Goal: Task Accomplishment & Management: Use online tool/utility

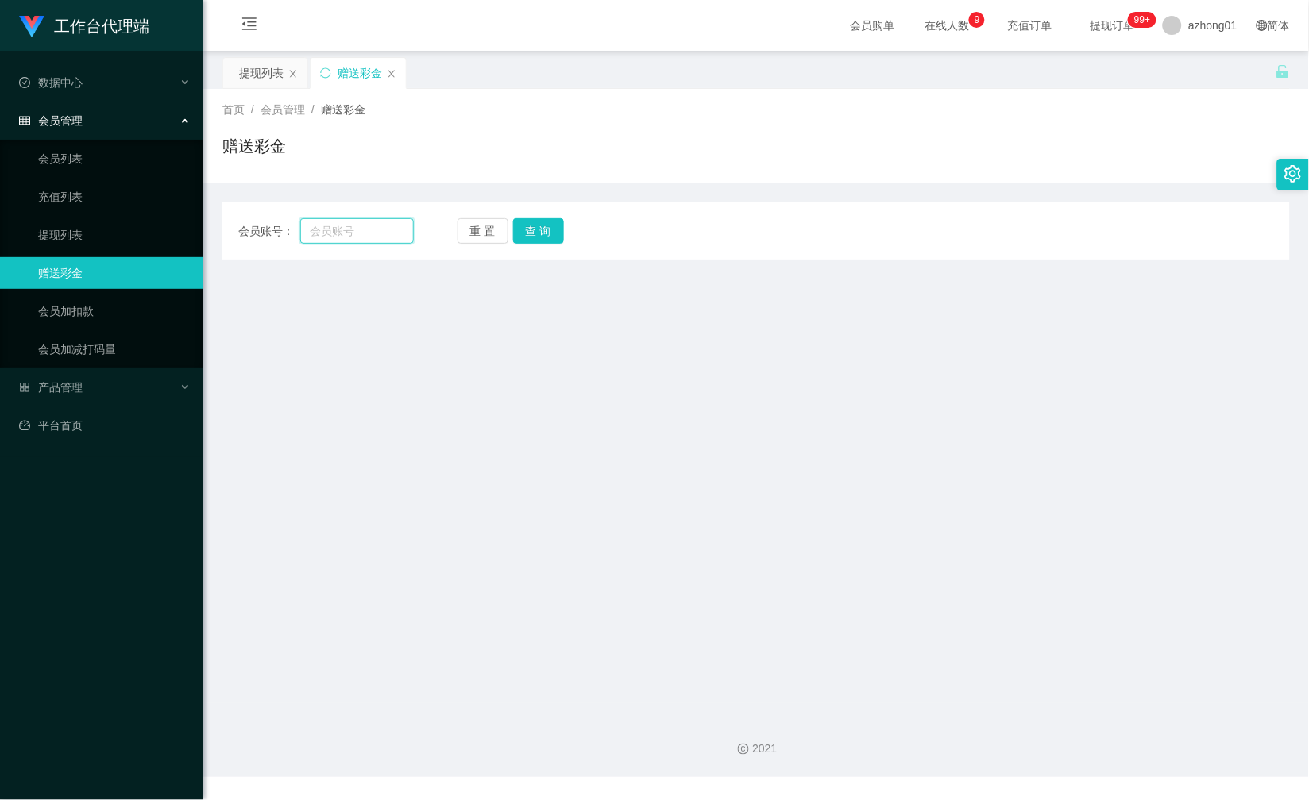
click at [372, 224] on input "text" at bounding box center [356, 230] width 113 height 25
paste input "calvinc5535"
type input "calvinc5535"
click at [542, 225] on button "查 询" at bounding box center [538, 230] width 51 height 25
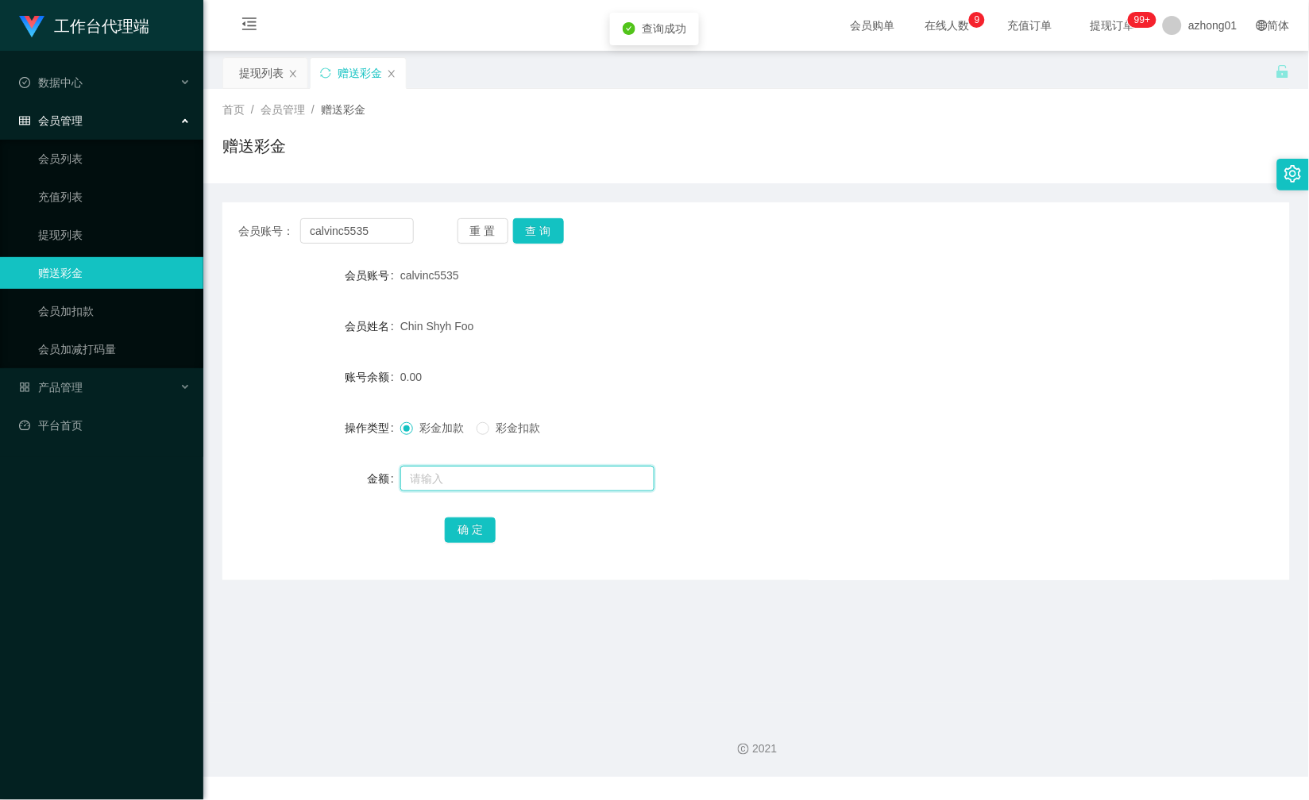
click at [480, 470] on input "text" at bounding box center [527, 478] width 254 height 25
type input "38"
click at [487, 522] on button "确 定" at bounding box center [470, 530] width 51 height 25
click at [381, 230] on input "calvinc5535" at bounding box center [356, 230] width 113 height 25
paste input "Sookim"
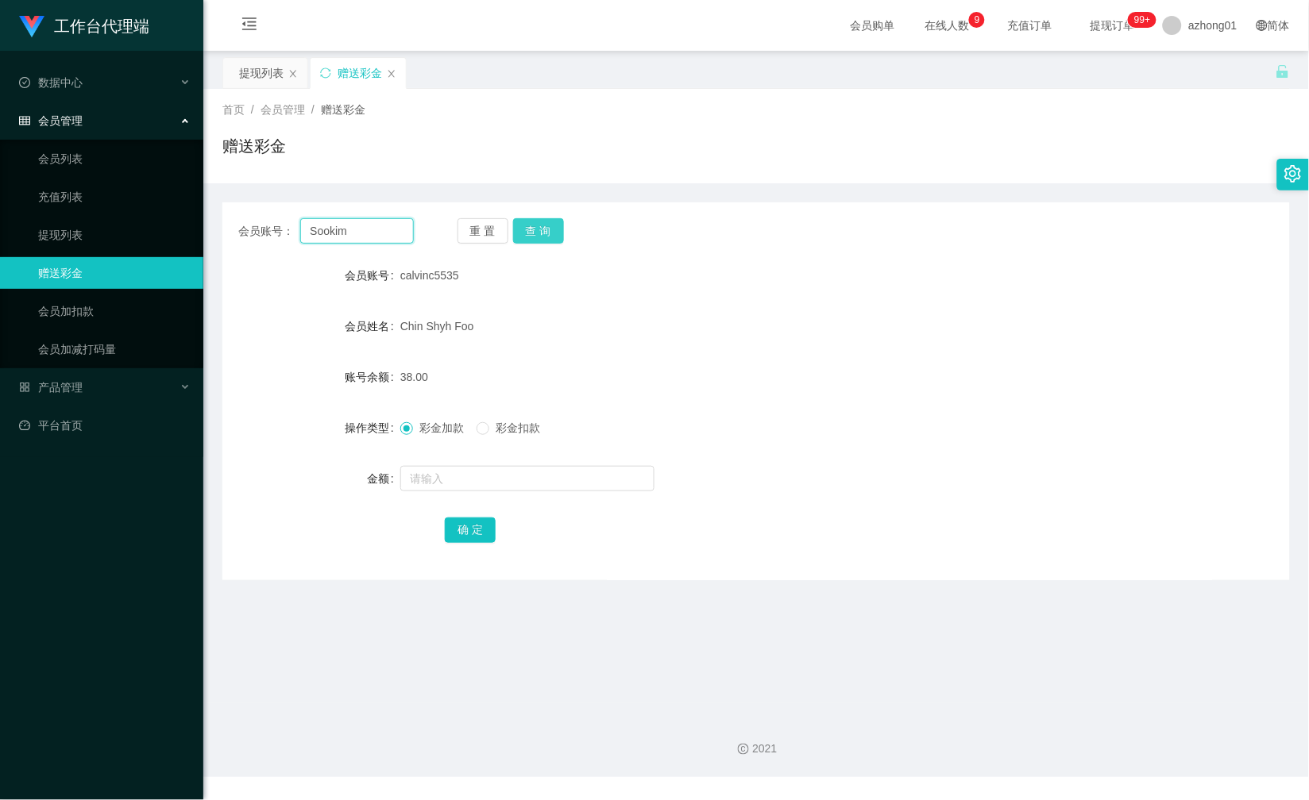
type input "Sookim"
click at [557, 229] on button "查 询" at bounding box center [538, 230] width 51 height 25
click at [486, 478] on input "text" at bounding box center [527, 478] width 254 height 25
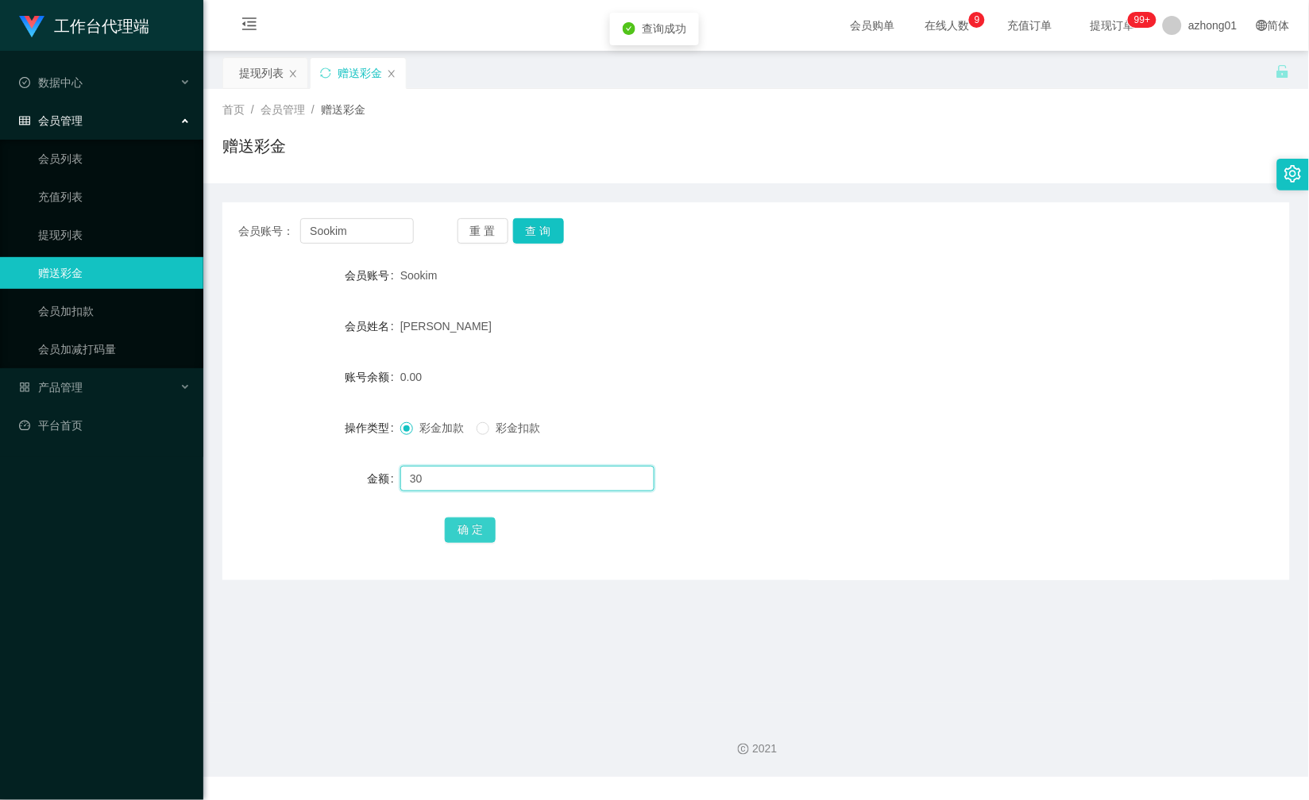
type input "30"
click at [465, 524] on button "确 定" at bounding box center [470, 530] width 51 height 25
click at [366, 246] on div "会员账号： Sookim 重 置 查 询 会员账号 Sookim 会员姓名 [PERSON_NAME] 账号余额 30.00 操作类型 彩金加款 彩金扣款 金…" at bounding box center [755, 391] width 1067 height 378
click at [368, 237] on input "Sookim" at bounding box center [356, 230] width 113 height 25
paste input "who110388who"
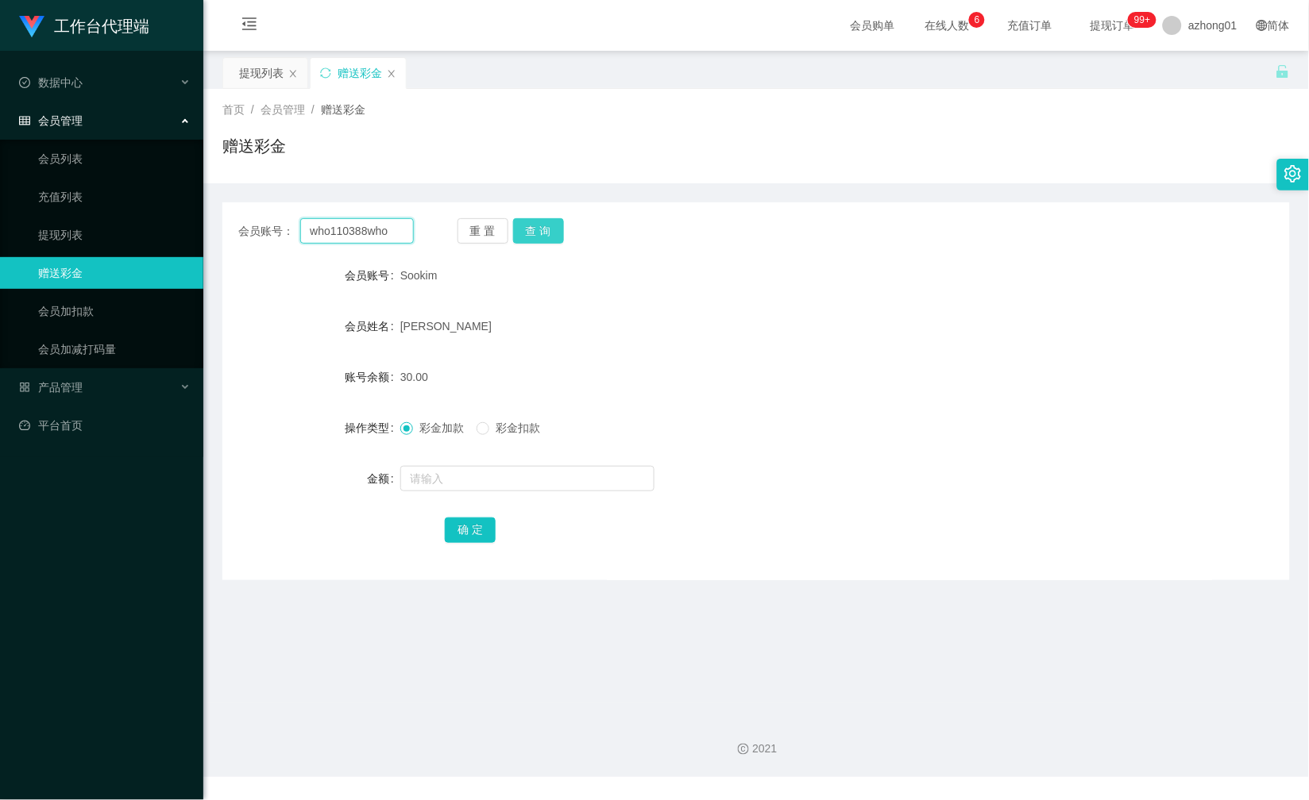
type input "who110388who"
click at [552, 236] on button "查 询" at bounding box center [538, 230] width 51 height 25
click at [470, 481] on input "text" at bounding box center [527, 478] width 254 height 25
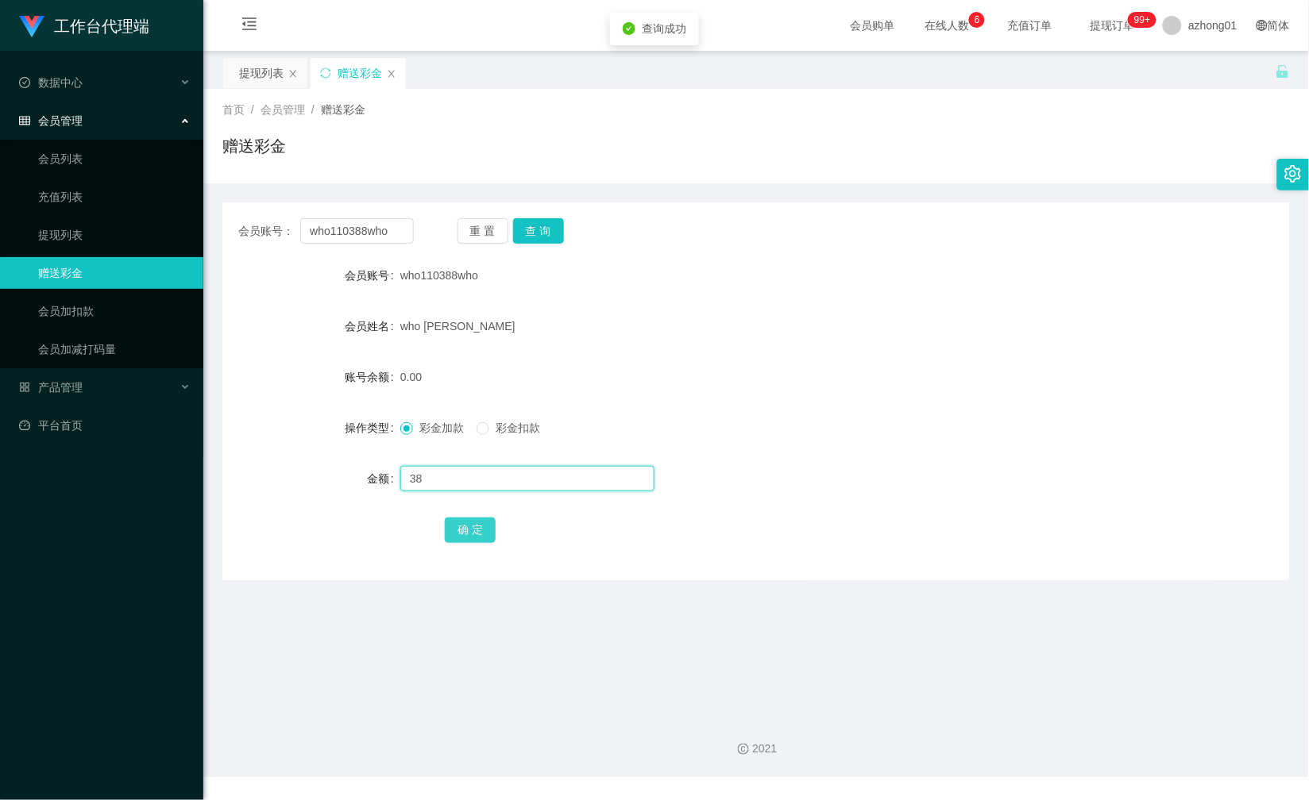
type input "38"
click at [459, 520] on button "确 定" at bounding box center [470, 530] width 51 height 25
click at [390, 239] on input "who110388who" at bounding box center [356, 230] width 113 height 25
paste input "Horace1914"
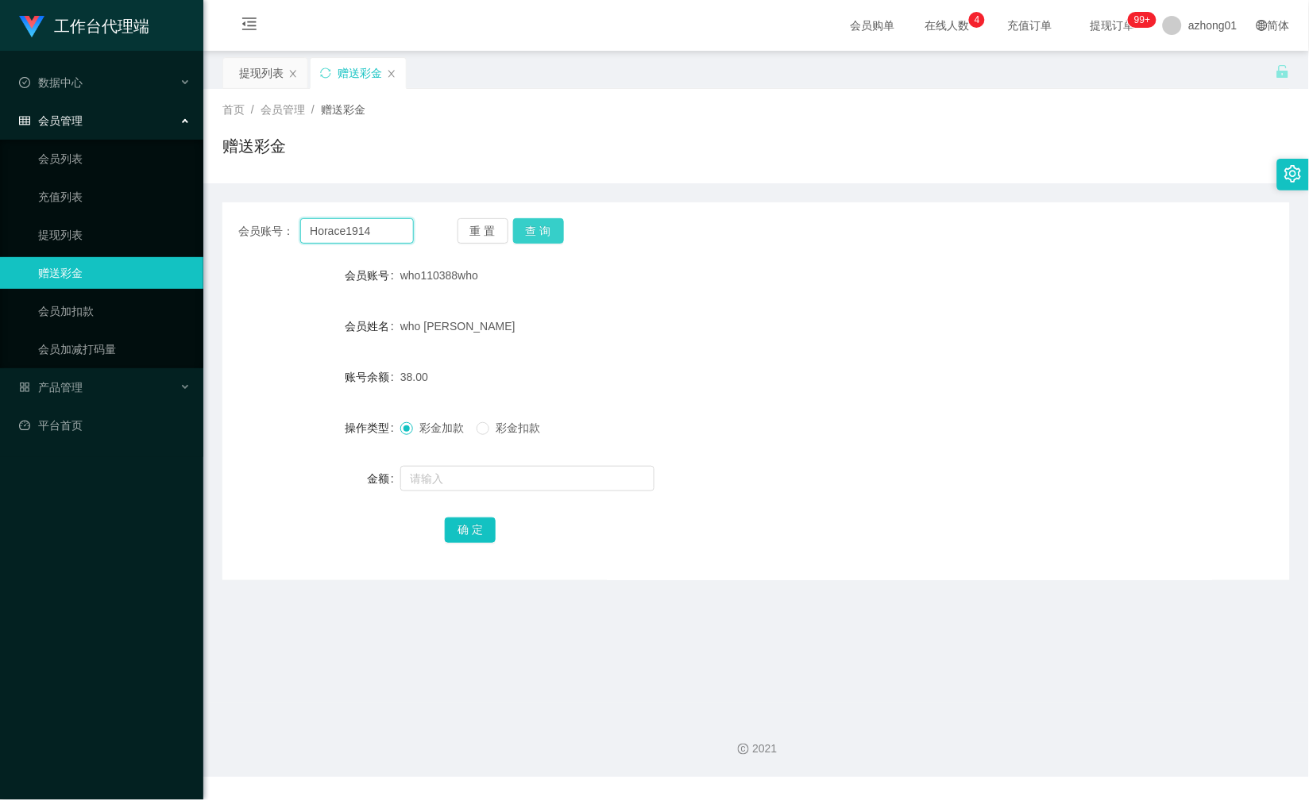
type input "Horace1914"
click at [548, 235] on button "查 询" at bounding box center [538, 230] width 51 height 25
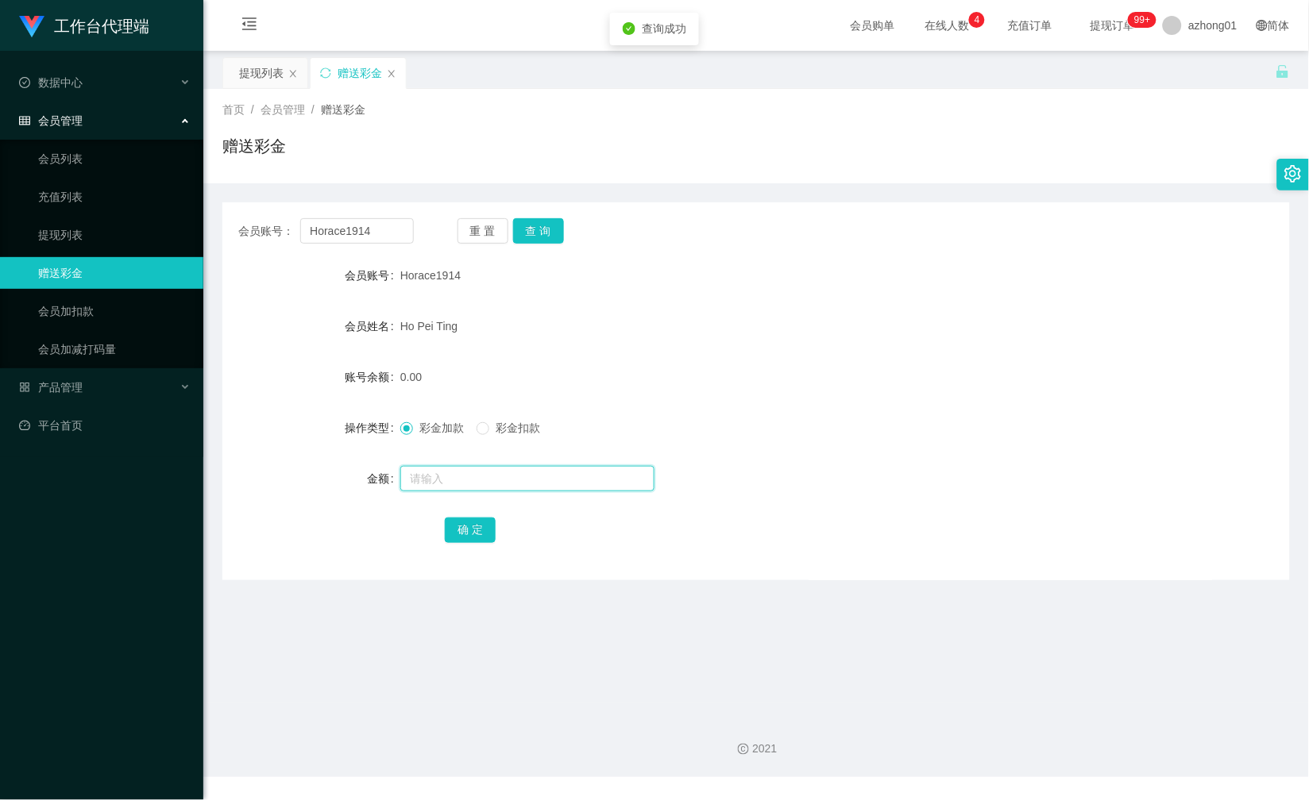
click at [454, 476] on input "text" at bounding box center [527, 478] width 254 height 25
type input "38"
click at [471, 525] on button "确 定" at bounding box center [470, 530] width 51 height 25
click at [379, 231] on input "Horace1914" at bounding box center [356, 230] width 113 height 25
paste input "收款人全名【AS PER IC】: 性别：男 年龄：32岁 职业： office 银行账户/TNG12位账户：130569062088"
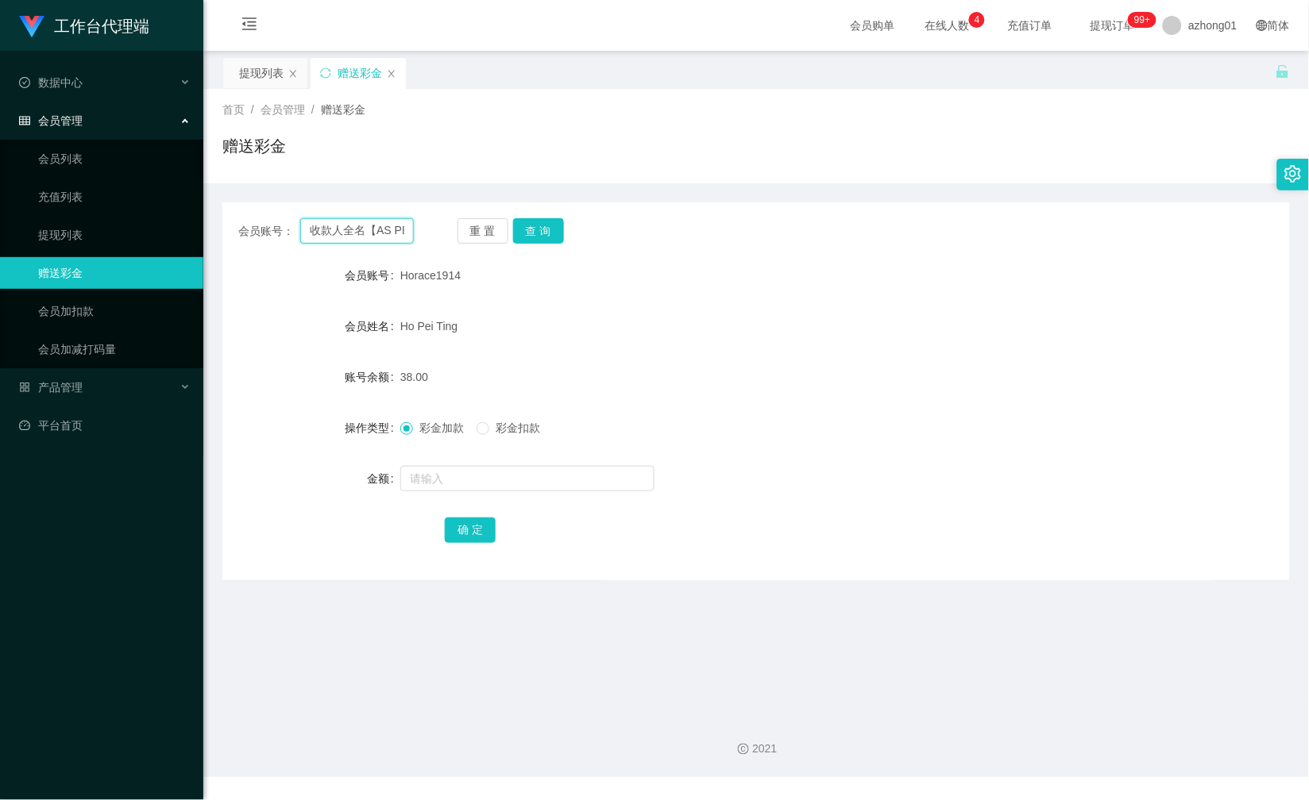
scroll to position [0, 410]
click at [328, 224] on input "收款人全名【AS PER IC】: 性别：男 年龄：32岁 职业： office 银行账户/TNG12位账户：130569062088" at bounding box center [356, 230] width 113 height 25
type input "收款人全名【AS PER IC】: 性别：男 年龄：32岁 职业： office 银行账户/T130569062088"
click at [390, 230] on input "text" at bounding box center [356, 230] width 113 height 25
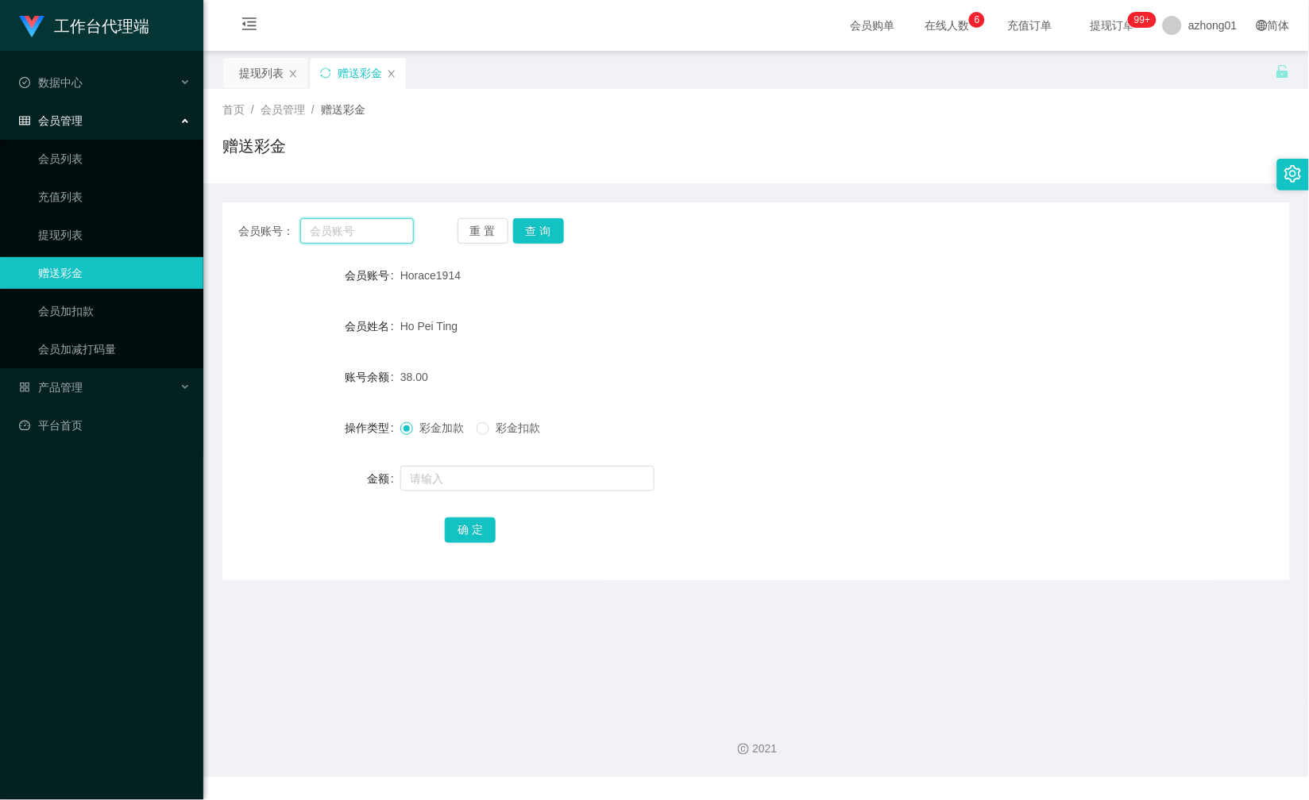
paste input "andrew7661"
type input "andrew7661"
click at [518, 235] on button "查 询" at bounding box center [538, 230] width 51 height 25
click at [458, 476] on input "text" at bounding box center [527, 478] width 254 height 25
type input "5"
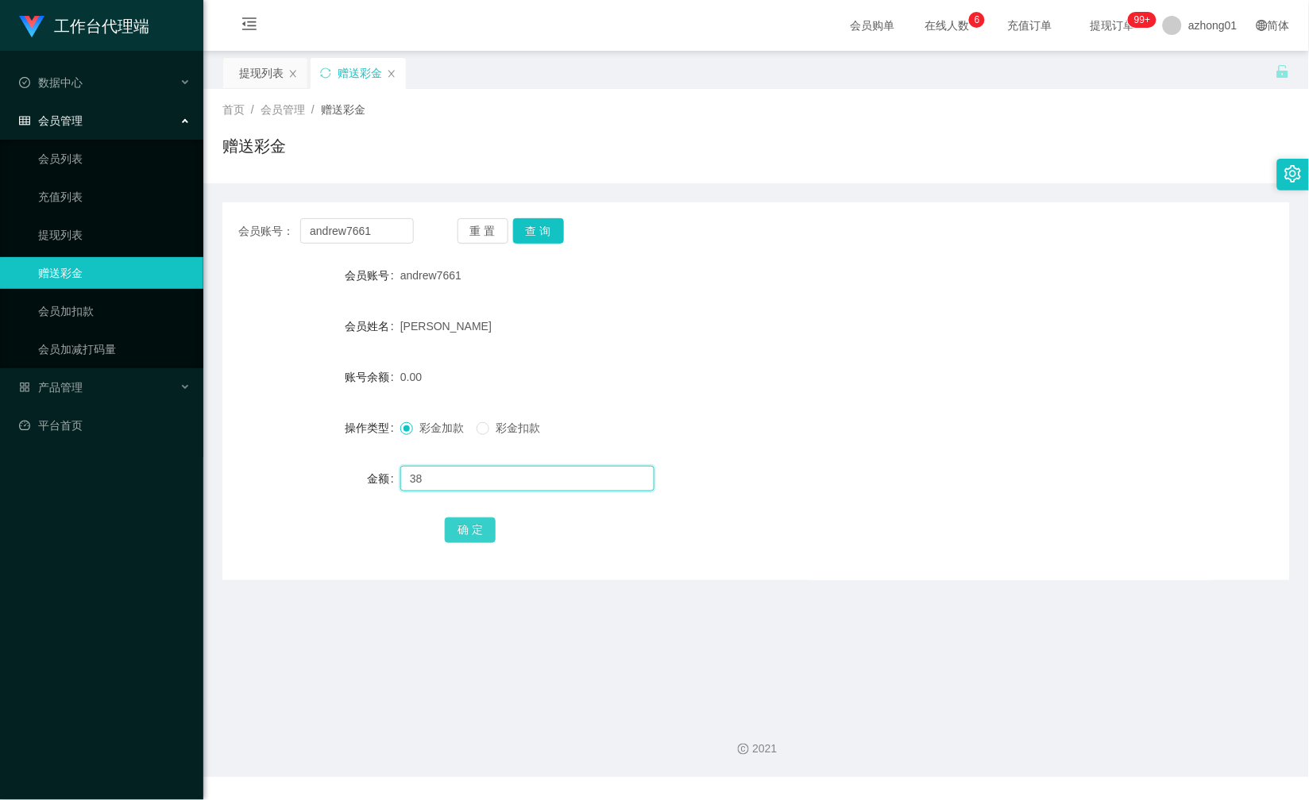
type input "38"
click at [459, 534] on button "确 定" at bounding box center [470, 530] width 51 height 25
click at [376, 227] on input "andrew7661" at bounding box center [356, 230] width 113 height 25
paste input "收款人全名【As Per IC】:[PERSON_NAME] 771119075903 性别：男 年龄:47 银行名称/TNG： TNG：1507308646…"
type input "收款人全名【As Per IC】:[PERSON_NAME] 771119075903 性别：男 年龄:47 银行名称/TNG： TNG：1507308646…"
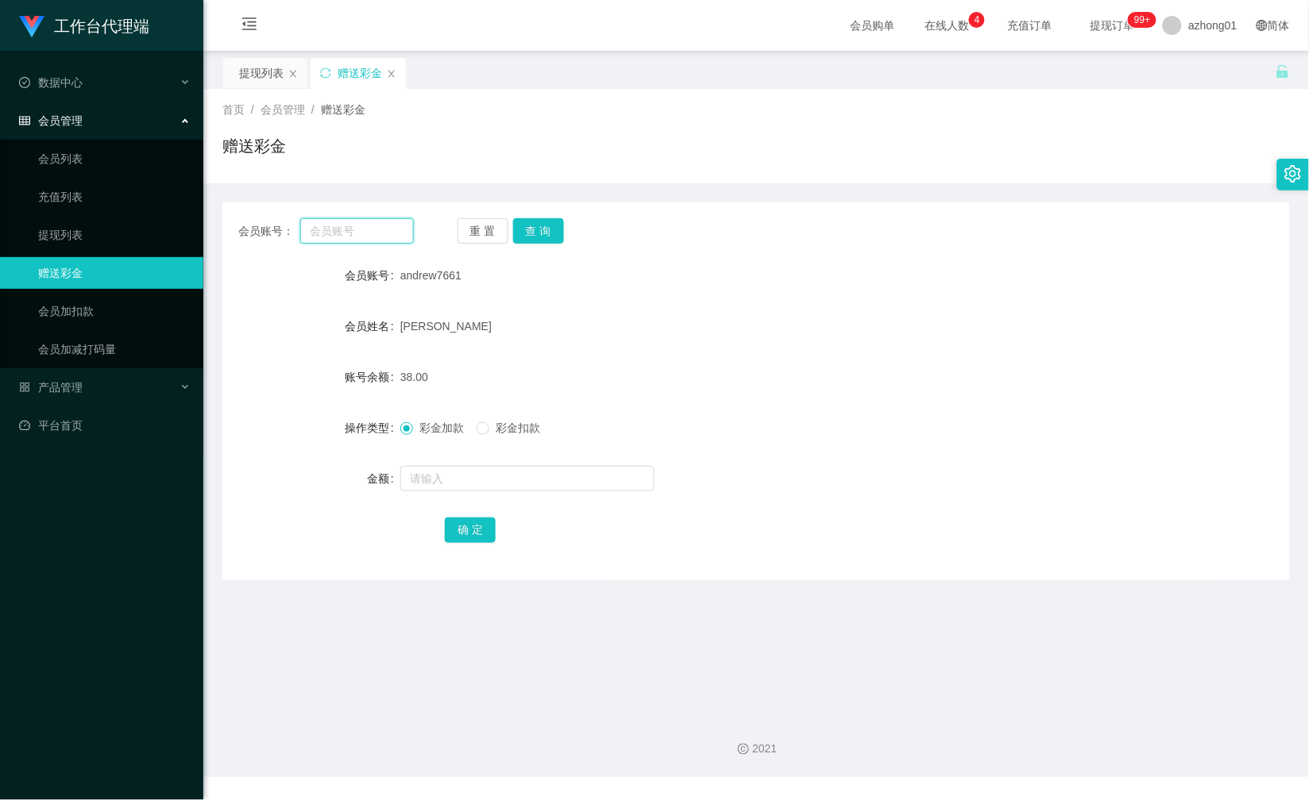
paste input "ctan66"
type input "ctan66"
click at [551, 232] on button "查 询" at bounding box center [538, 230] width 51 height 25
click at [474, 481] on input "text" at bounding box center [527, 478] width 254 height 25
type input "38"
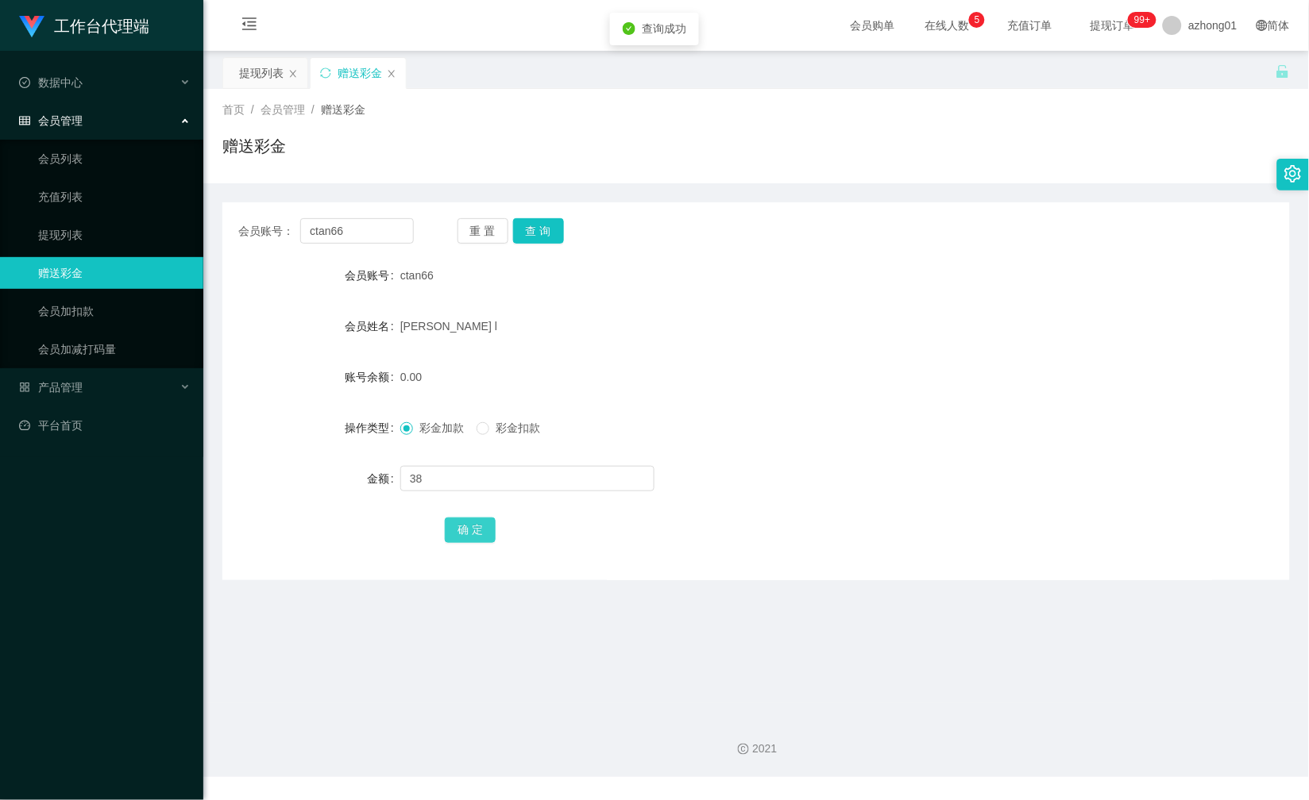
click at [493, 535] on button "确 定" at bounding box center [470, 530] width 51 height 25
click at [389, 227] on input "ctan66" at bounding box center [356, 230] width 113 height 25
paste input "wa3"
type input "wa3"
click at [514, 237] on button "查 询" at bounding box center [538, 230] width 51 height 25
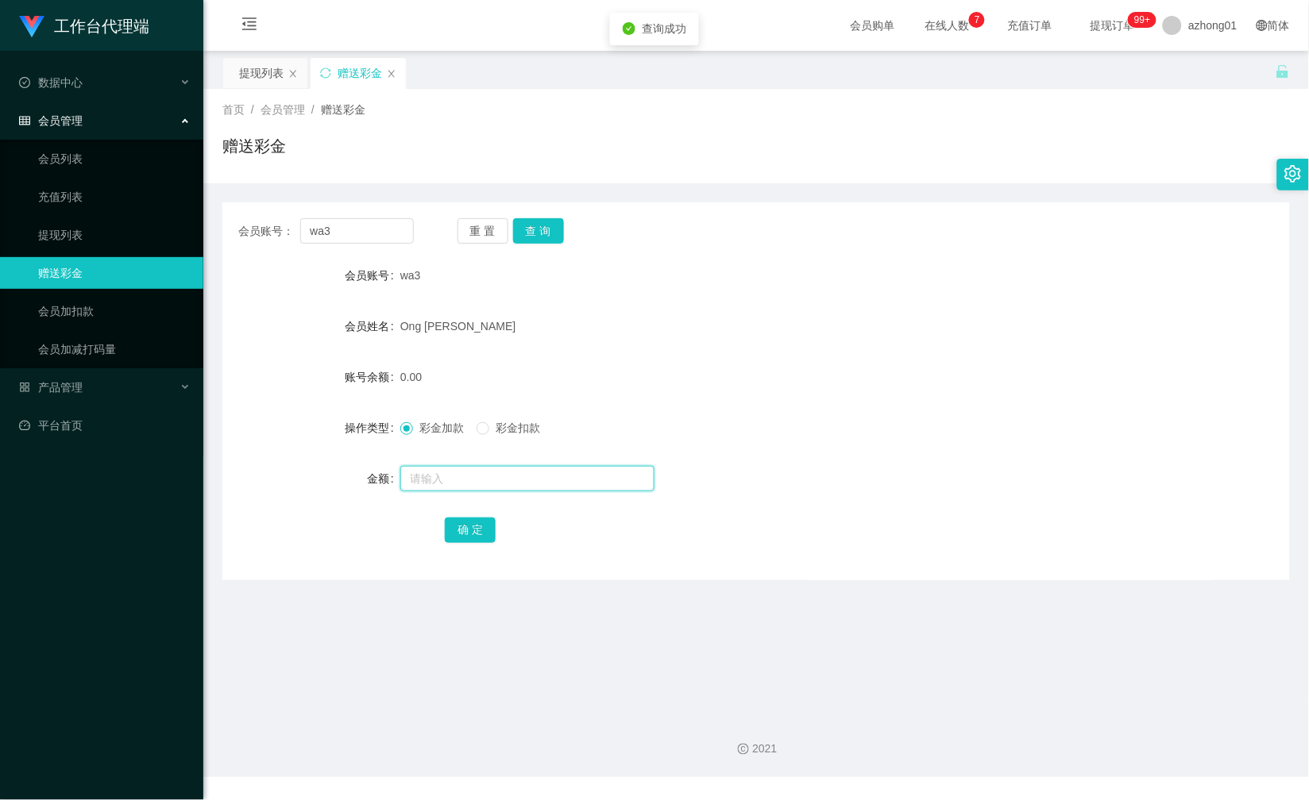
click at [442, 487] on input "text" at bounding box center [527, 478] width 254 height 25
type input "38"
click at [457, 525] on button "确 定" at bounding box center [470, 530] width 51 height 25
click at [372, 222] on input "wa3" at bounding box center [356, 230] width 113 height 25
paste input "youtub1"
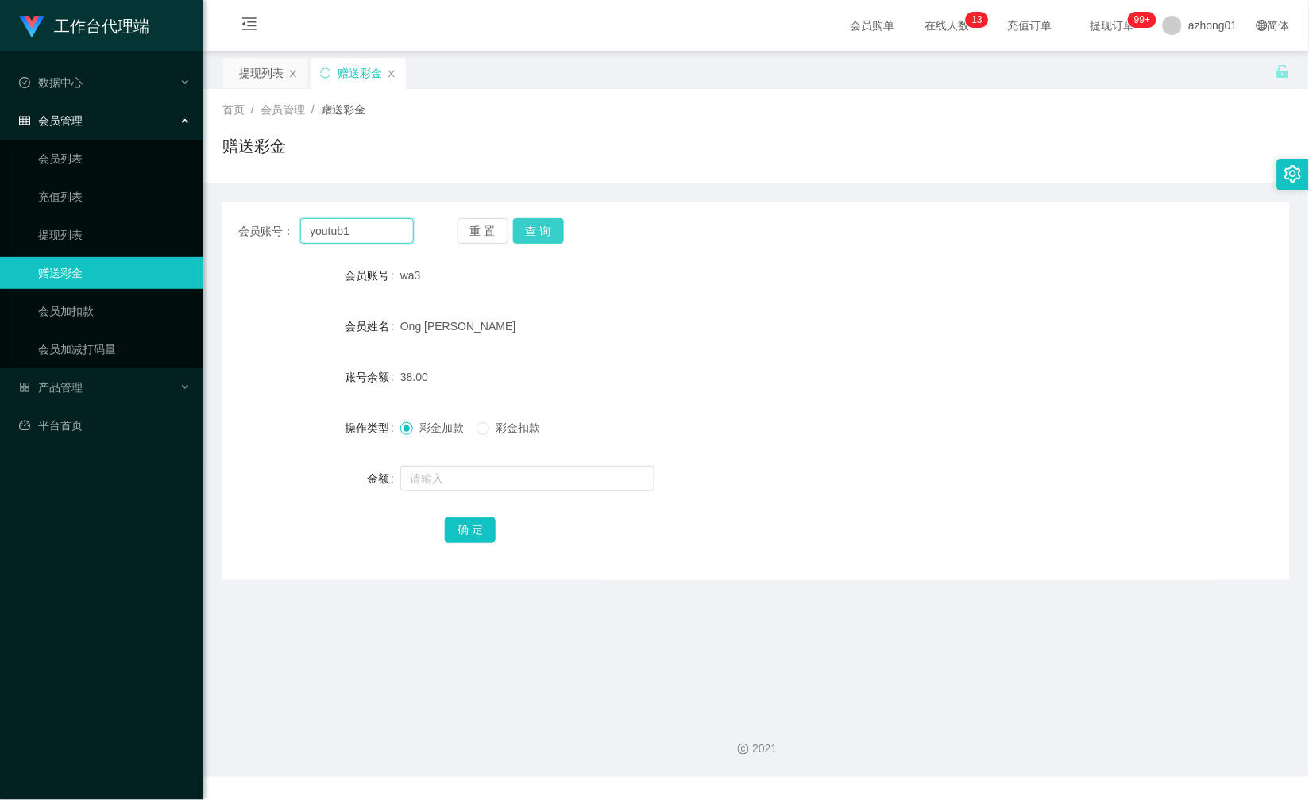
type input "youtub1"
click at [545, 233] on button "查 询" at bounding box center [538, 230] width 51 height 25
click at [422, 477] on input "text" at bounding box center [527, 478] width 254 height 25
type input "38"
click at [472, 542] on button "确 定" at bounding box center [470, 530] width 51 height 25
